Goal: Task Accomplishment & Management: Use online tool/utility

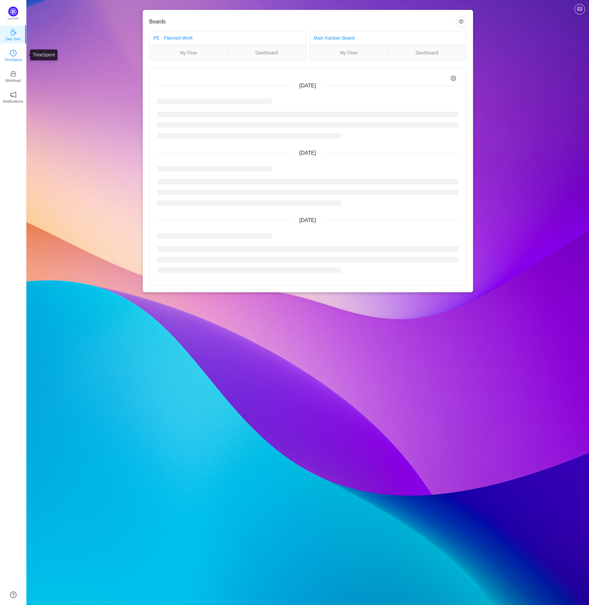
click at [11, 55] on icon "icon: clock-circle" at bounding box center [13, 53] width 7 height 7
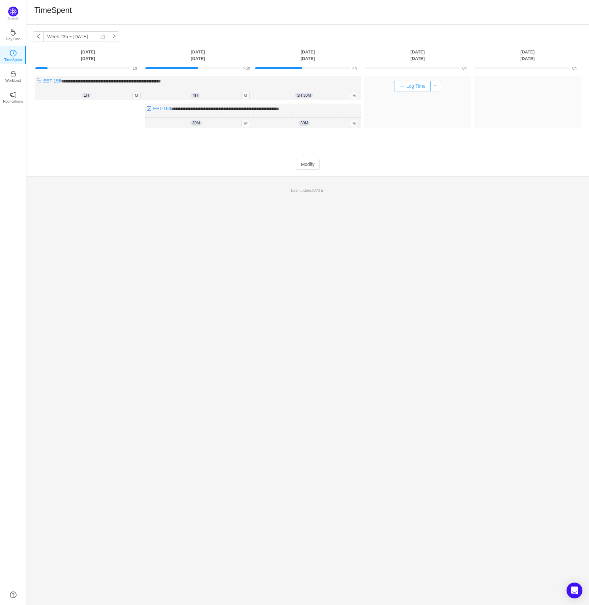
click at [421, 87] on button "Log Time" at bounding box center [412, 86] width 37 height 11
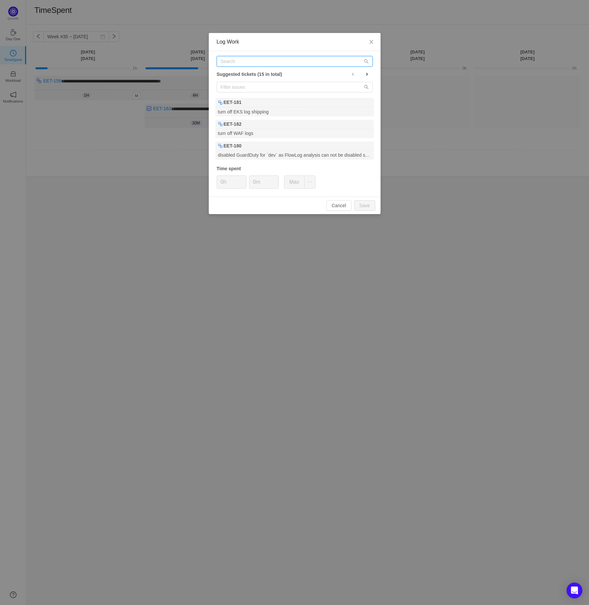
click at [264, 62] on input "text" at bounding box center [295, 61] width 156 height 11
paste input "EET-179"
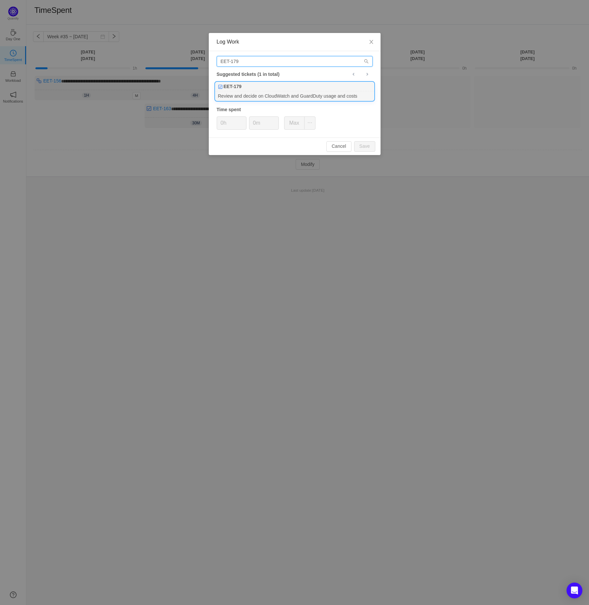
type input "EET-179"
click at [279, 87] on div "EET-179" at bounding box center [294, 86] width 158 height 9
click at [366, 146] on button "Save" at bounding box center [364, 146] width 21 height 11
type input "0h"
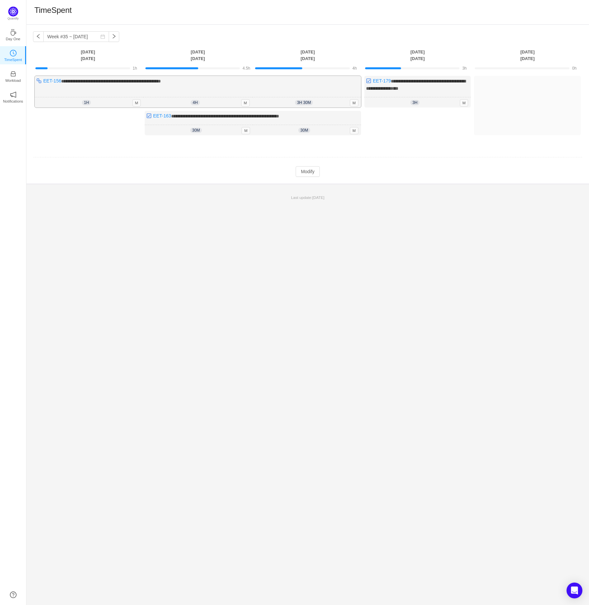
click at [334, 104] on div "3h 30m 3h 30m M" at bounding box center [306, 102] width 109 height 11
click at [422, 130] on div "Log Time" at bounding box center [417, 125] width 107 height 28
click at [311, 172] on button "Modify" at bounding box center [307, 171] width 24 height 11
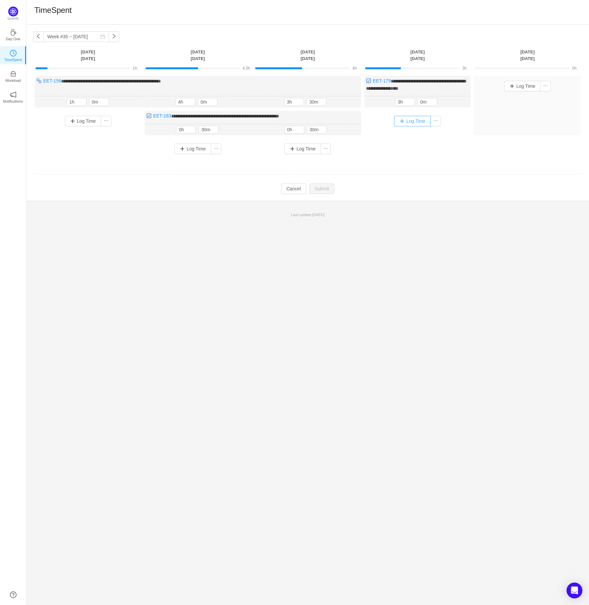
click at [411, 122] on button "Log Time" at bounding box center [412, 121] width 37 height 11
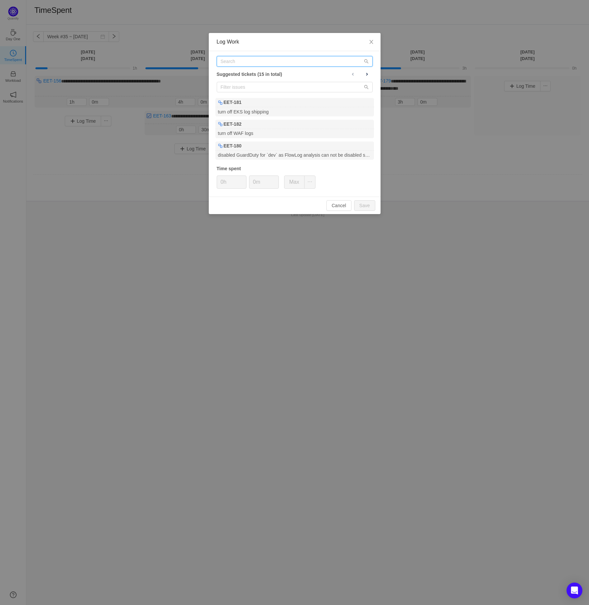
click at [278, 60] on input "text" at bounding box center [295, 61] width 156 height 11
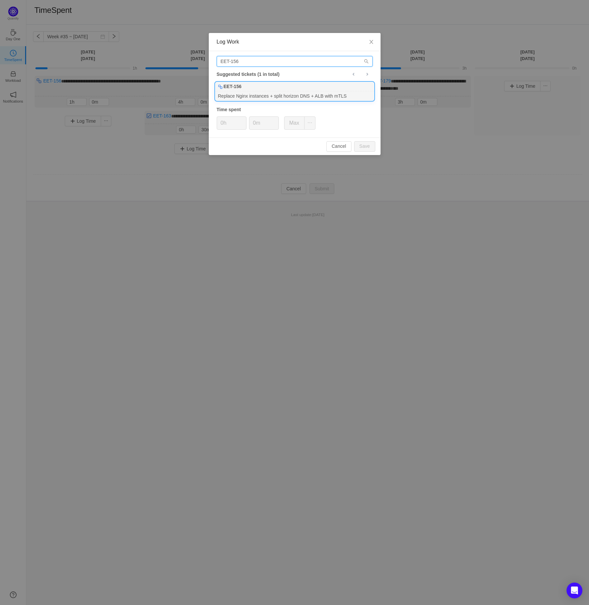
type input "EET-156"
click at [262, 91] on div "Replace Nginx instances + split horizon DNS + ALB with mTLS" at bounding box center [294, 95] width 158 height 9
click at [368, 152] on div "Cancel Save" at bounding box center [295, 146] width 172 height 17
click at [367, 149] on button "Save" at bounding box center [364, 146] width 21 height 11
type input "0m"
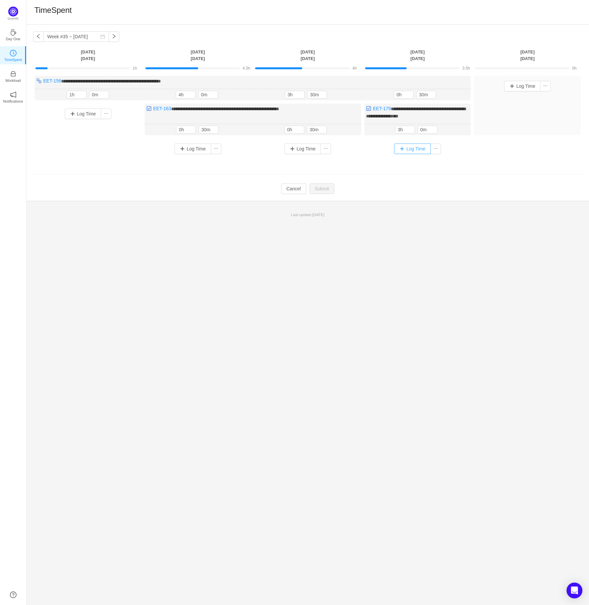
click at [409, 149] on button "Log Time" at bounding box center [412, 149] width 37 height 11
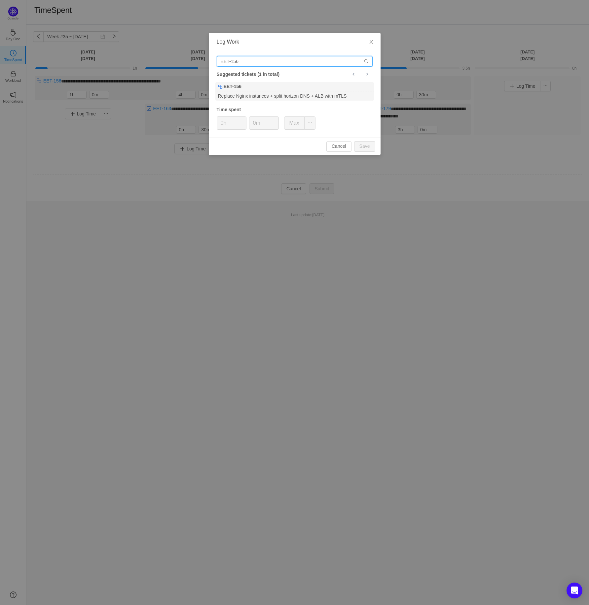
click at [258, 62] on input "EET-156" at bounding box center [295, 61] width 156 height 11
type input "EET-163"
click at [279, 89] on div "EET-163" at bounding box center [294, 86] width 158 height 9
click at [251, 126] on input "0m" at bounding box center [263, 123] width 29 height 13
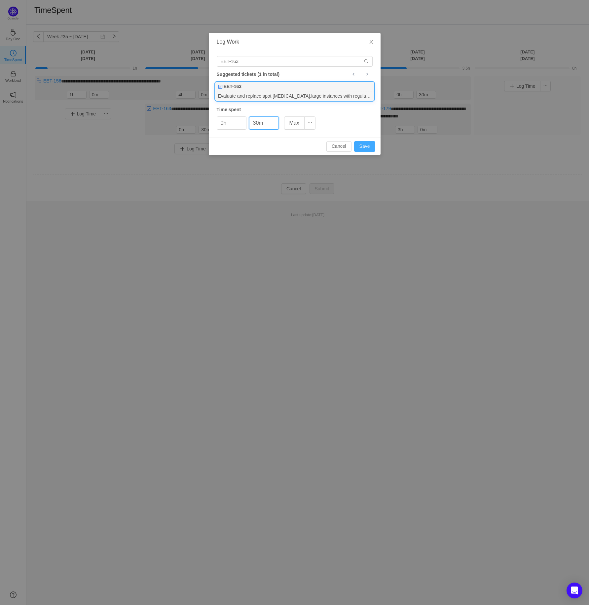
click at [371, 148] on button "Save" at bounding box center [364, 146] width 21 height 11
type input "0m"
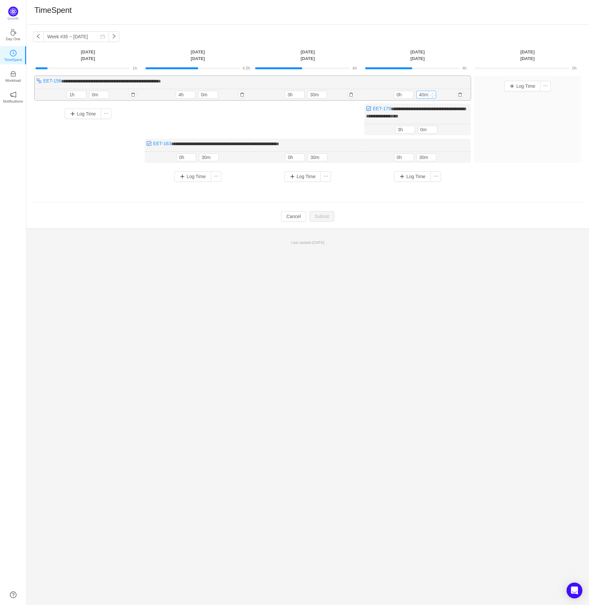
click at [432, 93] on icon "icon: up" at bounding box center [432, 93] width 2 height 2
click at [432, 96] on icon "icon: down" at bounding box center [432, 96] width 2 height 2
click at [433, 92] on span "Increase Value" at bounding box center [431, 93] width 7 height 4
click at [432, 96] on icon "icon: down" at bounding box center [432, 96] width 2 height 2
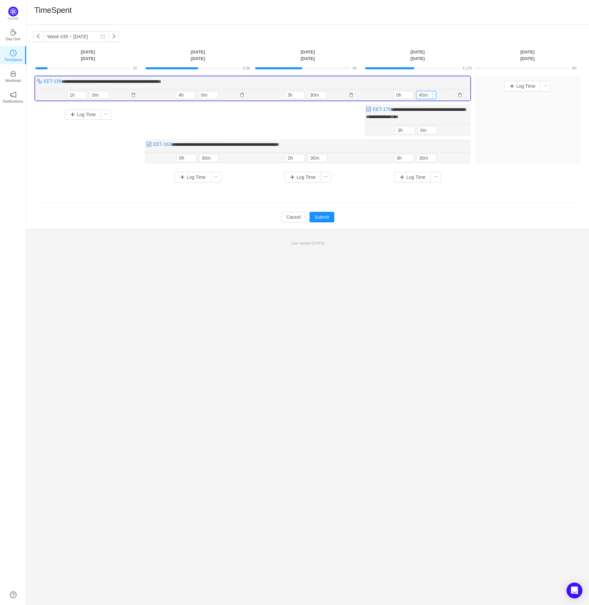
type input "30m"
click at [432, 96] on icon "icon: down" at bounding box center [432, 96] width 2 height 2
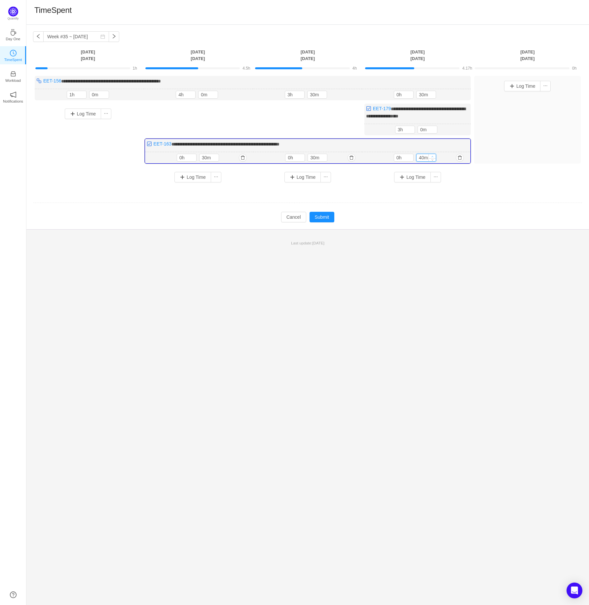
click at [432, 154] on span "Increase Value" at bounding box center [431, 156] width 7 height 4
click at [432, 158] on icon "icon: down" at bounding box center [432, 159] width 2 height 2
click at [433, 154] on span "Increase Value" at bounding box center [432, 156] width 7 height 4
type input "50m"
click at [433, 154] on span "Increase Value" at bounding box center [431, 156] width 7 height 4
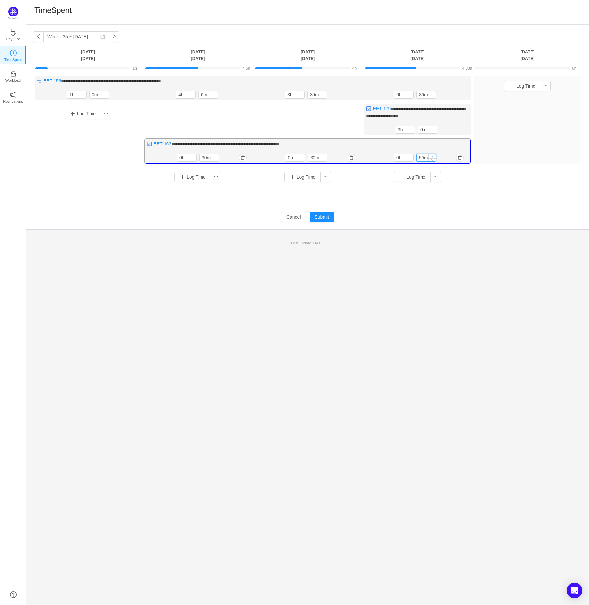
type input "1h"
type input "0m"
click at [433, 154] on span "Increase Value" at bounding box center [431, 156] width 7 height 4
click at [433, 94] on icon "icon: up" at bounding box center [432, 93] width 2 height 2
type input "50m"
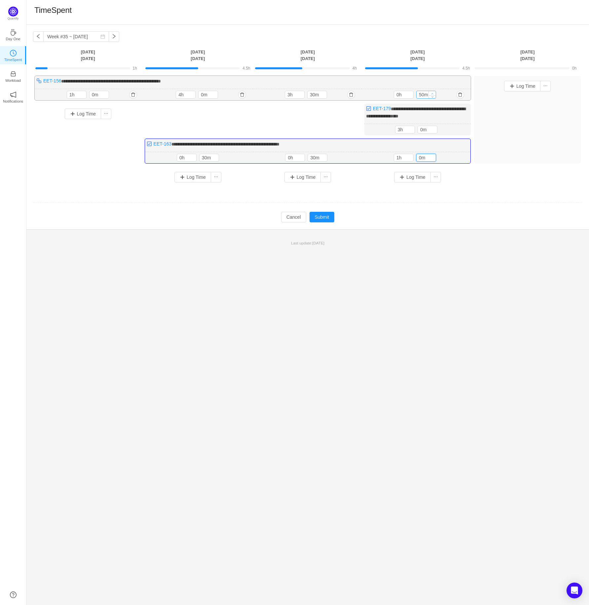
click at [433, 94] on icon "icon: up" at bounding box center [432, 93] width 2 height 2
type input "1h"
type input "0m"
click at [433, 94] on icon "icon: up" at bounding box center [432, 94] width 2 height 2
click at [430, 334] on div "**********" at bounding box center [307, 315] width 562 height 581
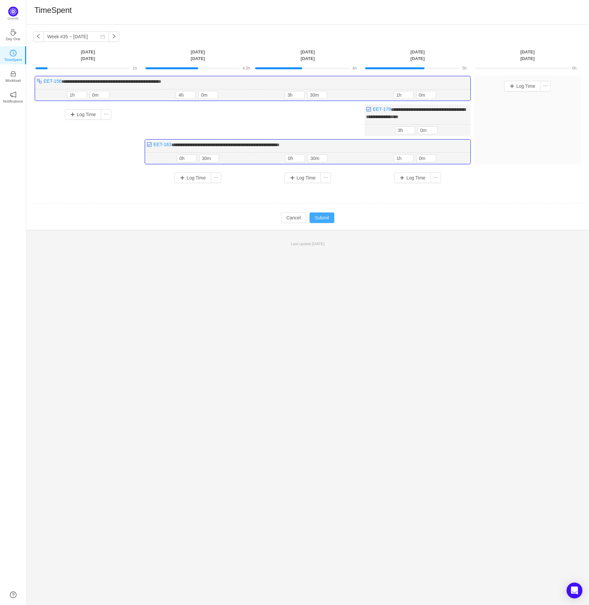
click at [320, 218] on button "Submit" at bounding box center [321, 218] width 25 height 11
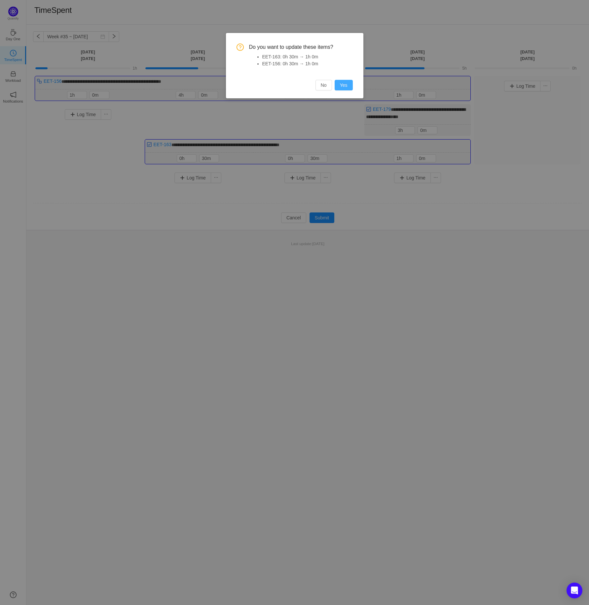
click at [343, 83] on button "Yes" at bounding box center [343, 85] width 18 height 11
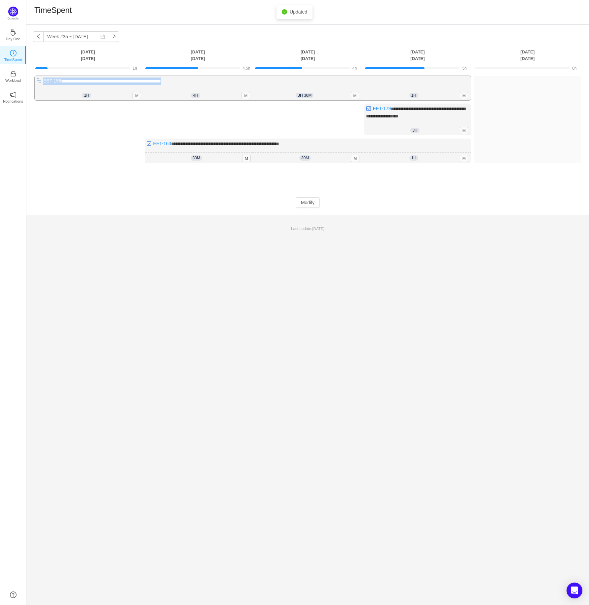
drag, startPoint x: 204, startPoint y: 82, endPoint x: 44, endPoint y: 83, distance: 160.4
click at [44, 83] on div "**********" at bounding box center [253, 88] width 436 height 24
drag, startPoint x: 398, startPoint y: 117, endPoint x: 368, endPoint y: 110, distance: 30.6
click at [368, 110] on div "**********" at bounding box center [417, 120] width 107 height 32
drag, startPoint x: 242, startPoint y: 143, endPoint x: 153, endPoint y: 146, distance: 89.8
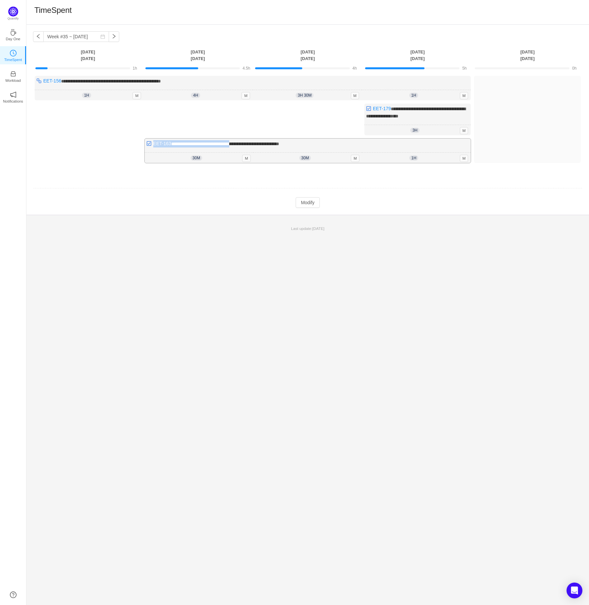
click at [153, 146] on div "**********" at bounding box center [308, 151] width 326 height 24
